Goal: Information Seeking & Learning: Learn about a topic

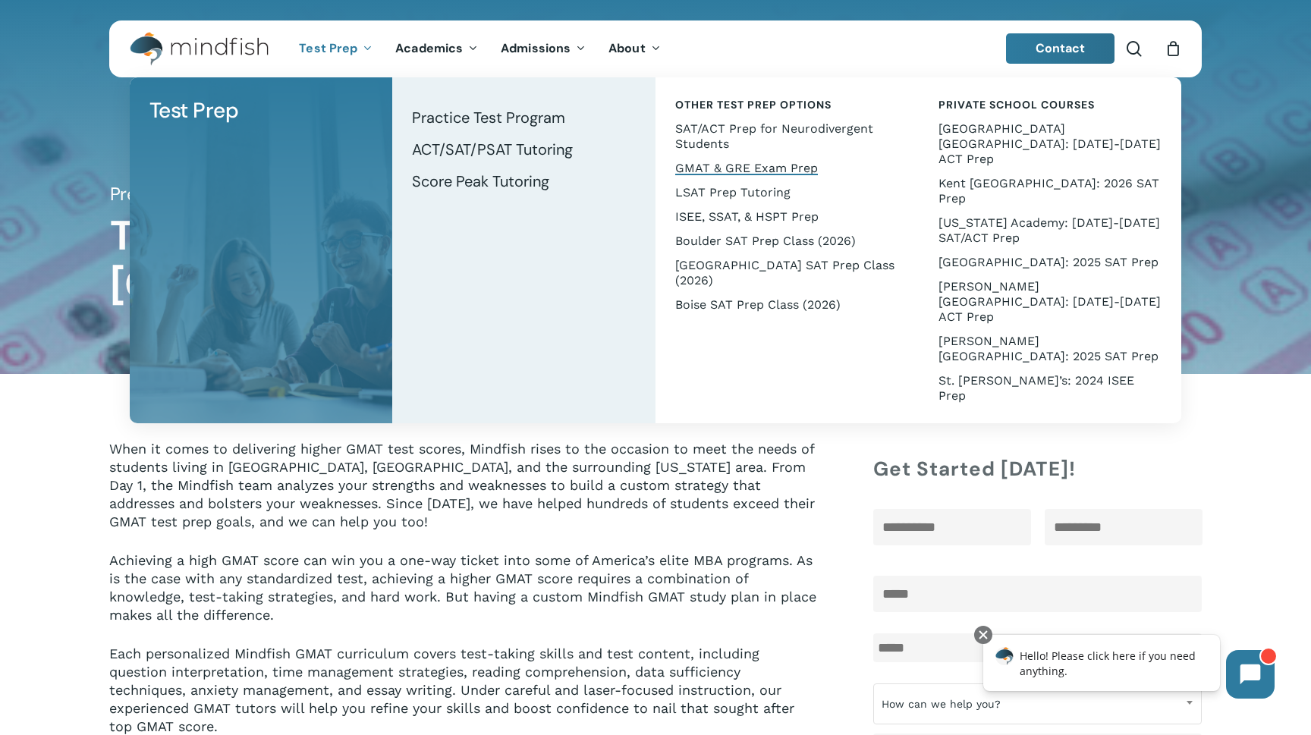
click at [729, 170] on span "GMAT & GRE Exam Prep" at bounding box center [746, 168] width 143 height 14
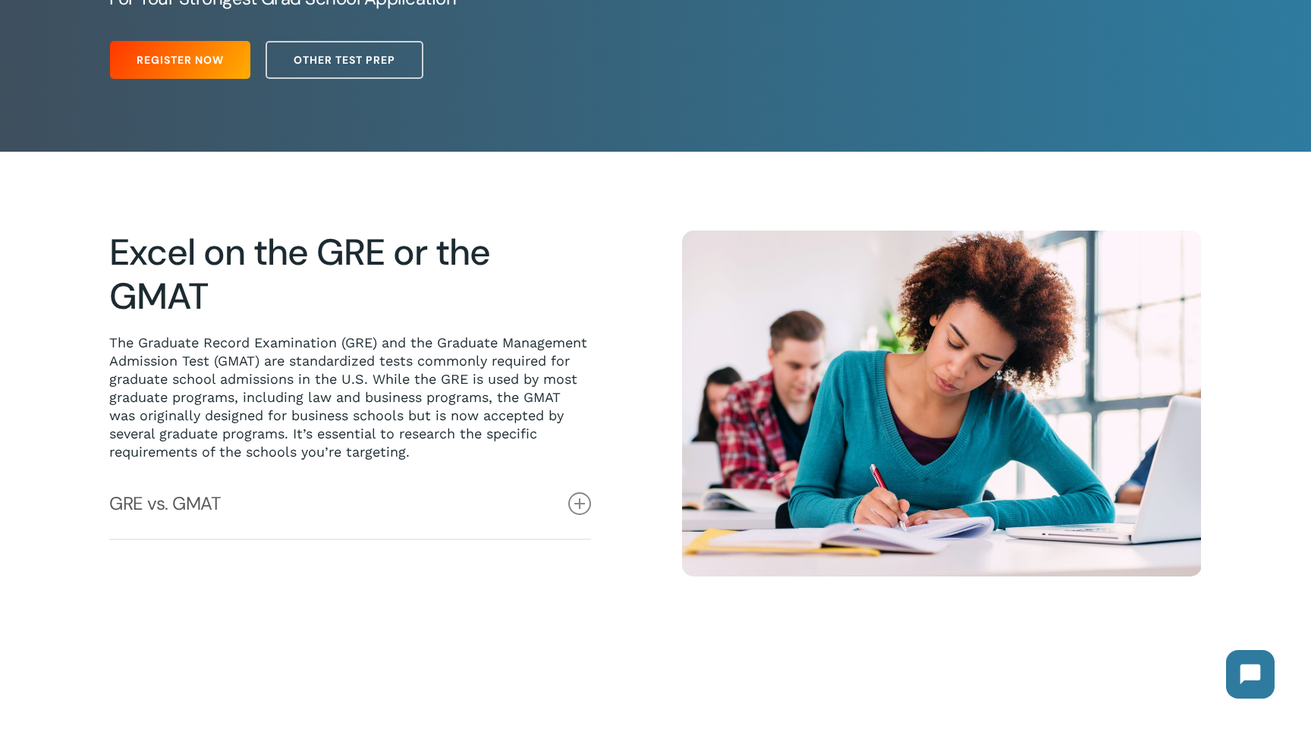
scroll to position [475, 0]
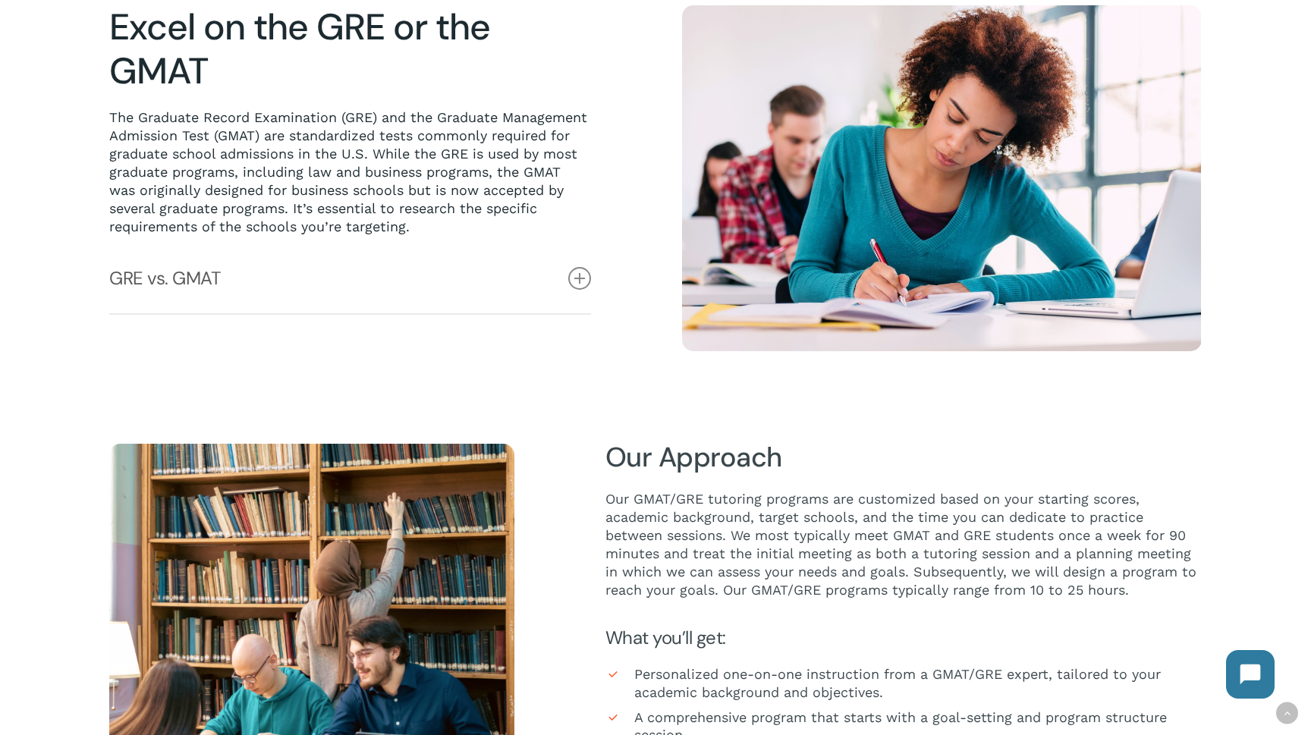
click at [617, 413] on div at bounding box center [655, 178] width 1311 height 504
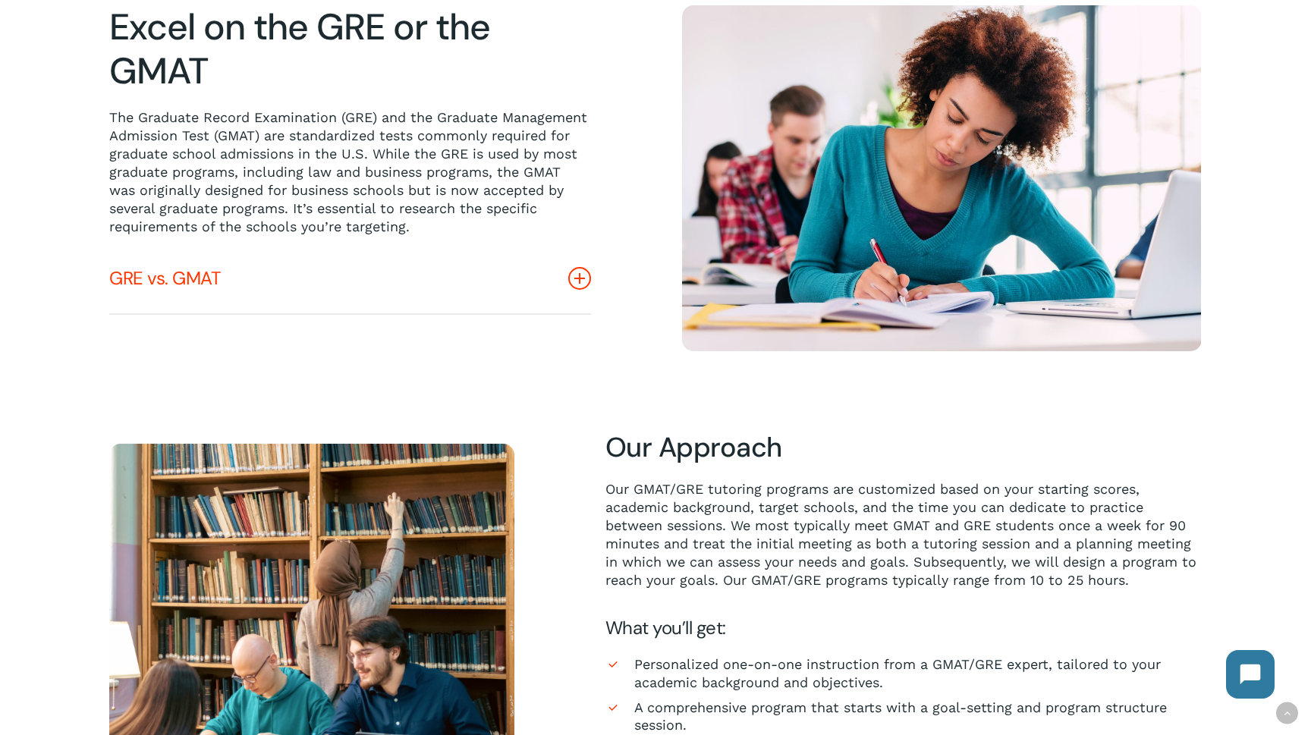
click at [589, 269] on link "GRE vs. GMAT" at bounding box center [350, 278] width 482 height 70
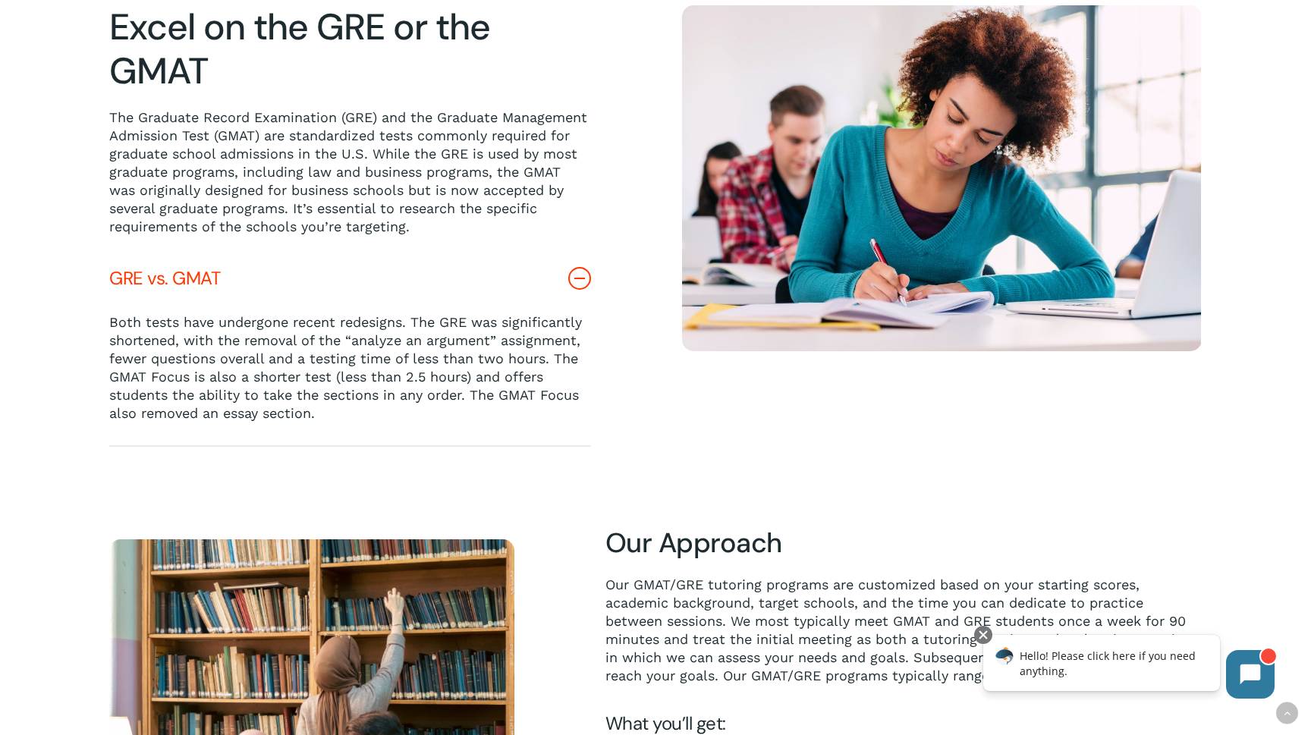
click at [587, 275] on icon at bounding box center [579, 278] width 23 height 23
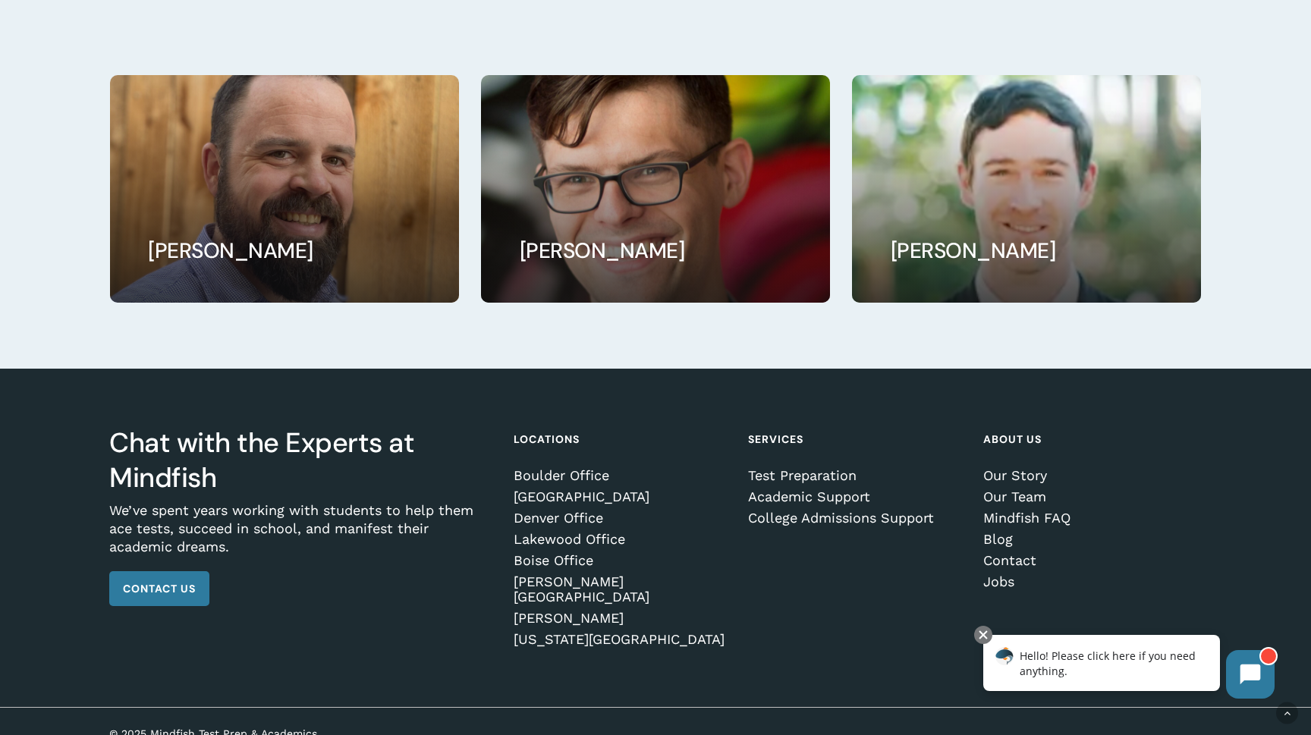
scroll to position [1522, 0]
